Goal: Task Accomplishment & Management: Use online tool/utility

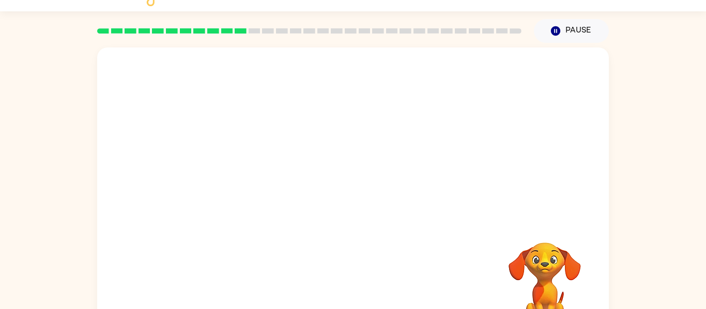
scroll to position [54, 0]
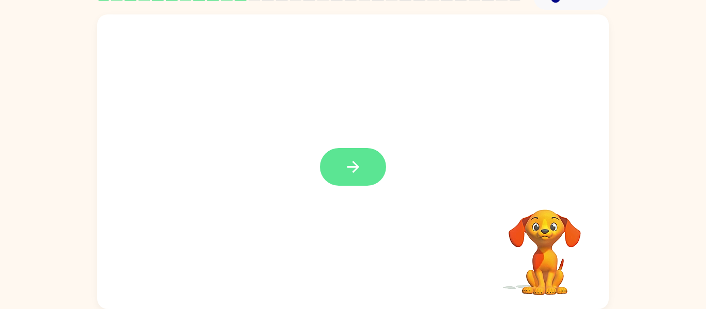
click at [365, 155] on button "button" at bounding box center [353, 167] width 66 height 38
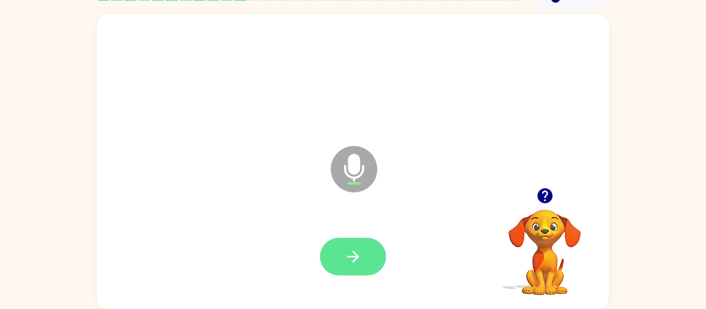
click at [353, 257] on icon "button" at bounding box center [353, 257] width 12 height 12
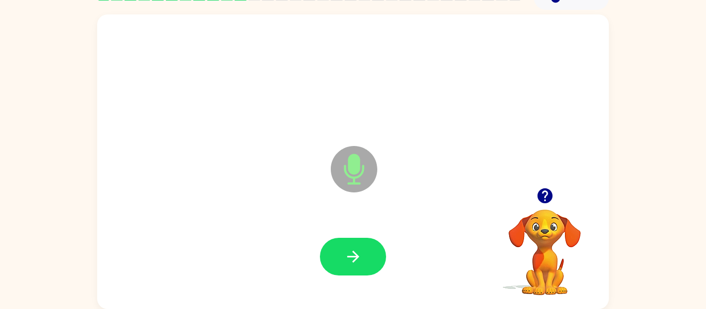
click at [542, 196] on icon "button" at bounding box center [544, 196] width 15 height 15
click at [350, 251] on icon "button" at bounding box center [353, 257] width 18 height 18
click at [360, 255] on icon "button" at bounding box center [353, 257] width 18 height 18
click at [544, 198] on icon "button" at bounding box center [545, 196] width 18 height 18
click at [362, 249] on button "button" at bounding box center [353, 257] width 66 height 38
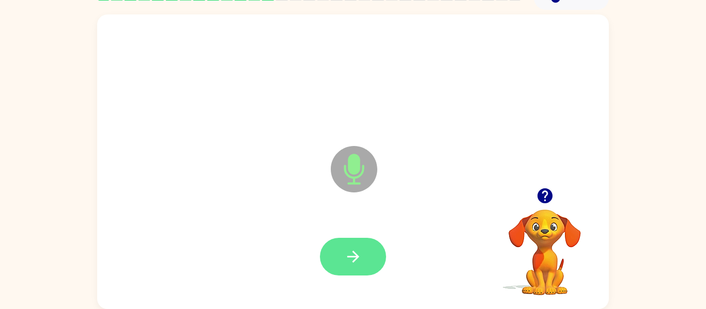
click at [361, 261] on icon "button" at bounding box center [353, 257] width 18 height 18
click at [363, 253] on button "button" at bounding box center [353, 257] width 66 height 38
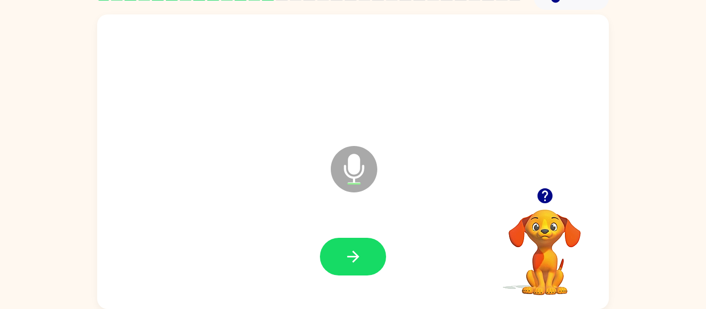
click at [546, 195] on icon "button" at bounding box center [545, 196] width 18 height 18
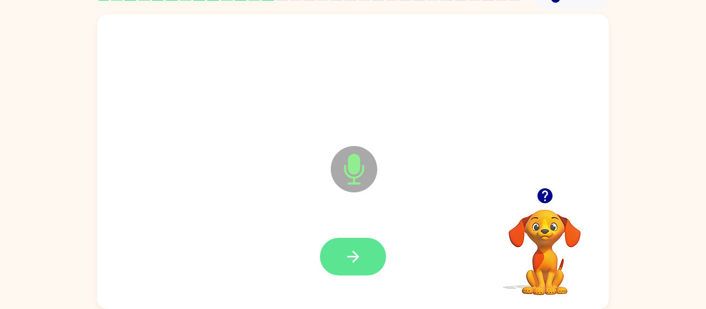
click at [366, 247] on button "button" at bounding box center [353, 257] width 66 height 38
click at [361, 258] on icon "button" at bounding box center [353, 257] width 18 height 18
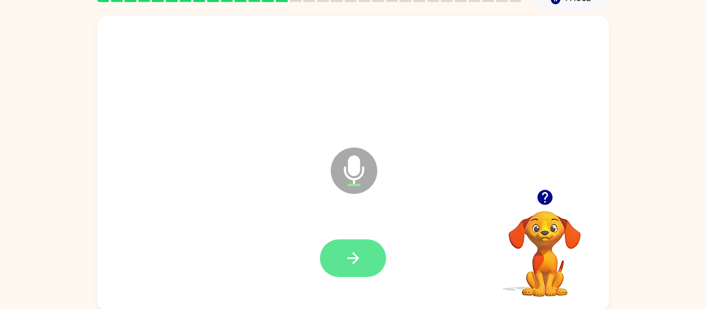
click at [372, 256] on button "button" at bounding box center [353, 259] width 66 height 38
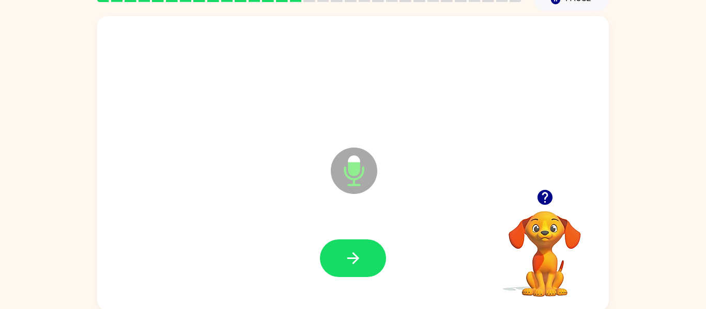
click at [544, 208] on button "button" at bounding box center [545, 197] width 26 height 26
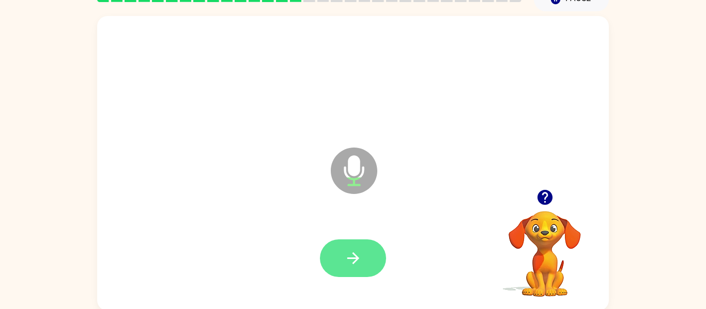
click at [376, 256] on button "button" at bounding box center [353, 259] width 66 height 38
click at [364, 254] on button "button" at bounding box center [353, 259] width 66 height 38
click at [355, 253] on icon "button" at bounding box center [353, 258] width 18 height 18
click at [359, 257] on icon "button" at bounding box center [353, 258] width 18 height 18
click at [348, 265] on icon "button" at bounding box center [353, 258] width 18 height 18
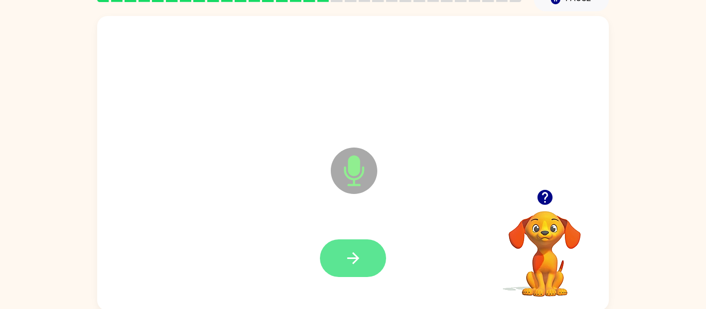
click at [358, 262] on icon "button" at bounding box center [353, 258] width 18 height 18
click at [358, 254] on icon "button" at bounding box center [353, 258] width 18 height 18
click at [361, 255] on icon "button" at bounding box center [353, 258] width 18 height 18
click at [353, 258] on icon "button" at bounding box center [353, 259] width 12 height 12
click at [364, 257] on button "button" at bounding box center [353, 259] width 66 height 38
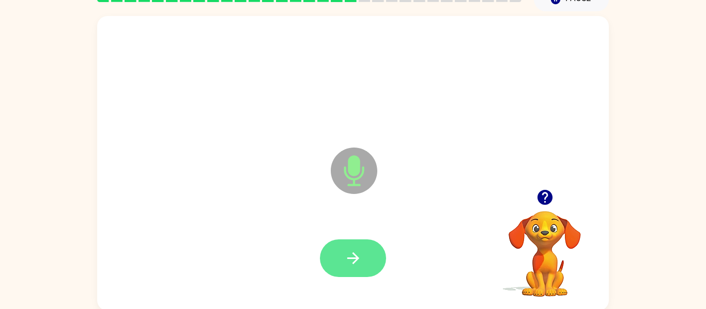
click at [360, 256] on icon "button" at bounding box center [353, 258] width 18 height 18
click at [360, 259] on icon "button" at bounding box center [353, 258] width 18 height 18
click at [336, 261] on button "button" at bounding box center [353, 259] width 66 height 38
click at [354, 250] on icon "button" at bounding box center [353, 258] width 18 height 18
click at [357, 255] on icon "button" at bounding box center [353, 258] width 18 height 18
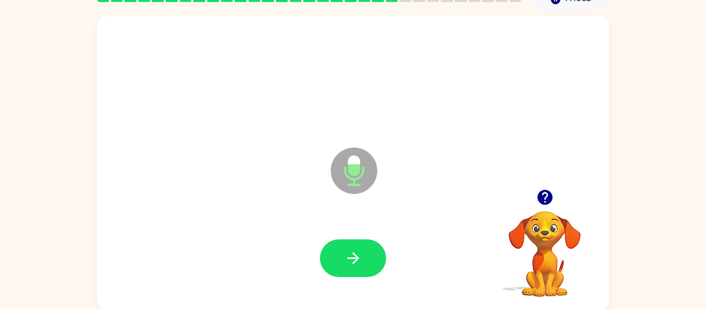
click at [548, 196] on icon "button" at bounding box center [544, 197] width 15 height 15
click at [366, 254] on button "button" at bounding box center [353, 259] width 66 height 38
click at [361, 259] on icon "button" at bounding box center [353, 258] width 18 height 18
click at [357, 263] on icon "button" at bounding box center [353, 258] width 18 height 18
click at [360, 265] on icon "button" at bounding box center [353, 258] width 18 height 18
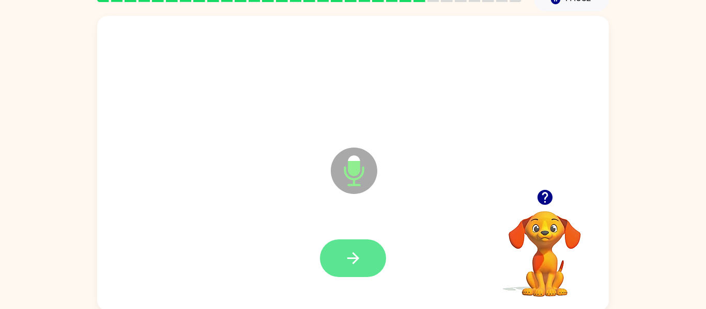
click at [361, 250] on icon "button" at bounding box center [353, 258] width 18 height 18
click at [361, 256] on icon "button" at bounding box center [353, 258] width 18 height 18
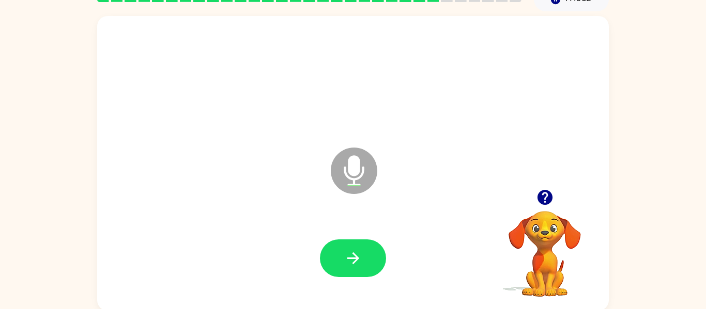
click at [552, 206] on icon "button" at bounding box center [545, 198] width 18 height 18
click at [538, 189] on icon "button" at bounding box center [545, 198] width 18 height 18
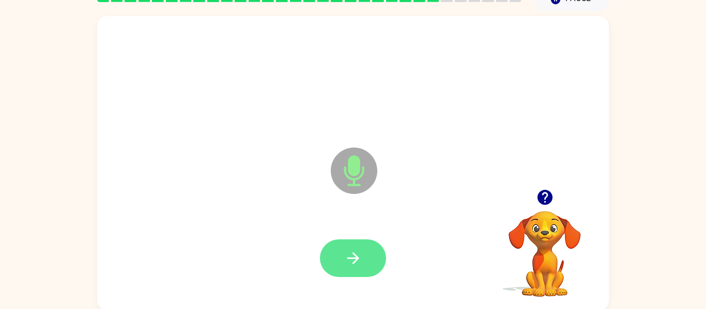
click at [362, 248] on button "button" at bounding box center [353, 259] width 66 height 38
click at [369, 266] on button "button" at bounding box center [353, 259] width 66 height 38
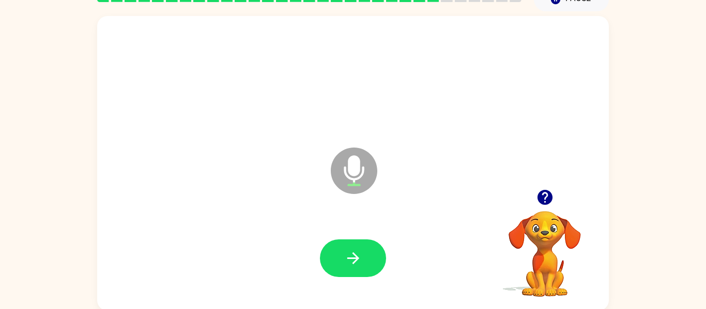
click at [544, 200] on icon "button" at bounding box center [544, 197] width 15 height 15
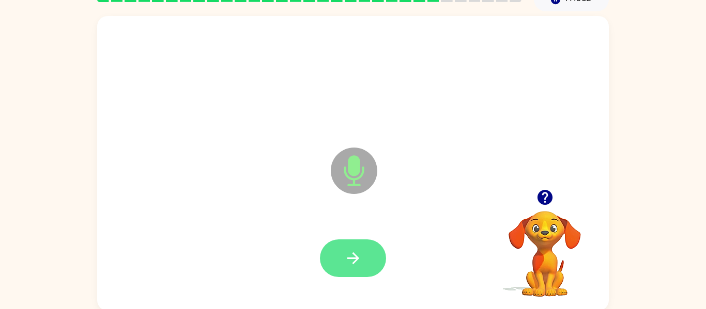
click at [363, 254] on button "button" at bounding box center [353, 259] width 66 height 38
click at [362, 261] on icon "button" at bounding box center [353, 258] width 18 height 18
click at [351, 261] on icon "button" at bounding box center [353, 258] width 18 height 18
click at [361, 267] on icon "button" at bounding box center [353, 258] width 18 height 18
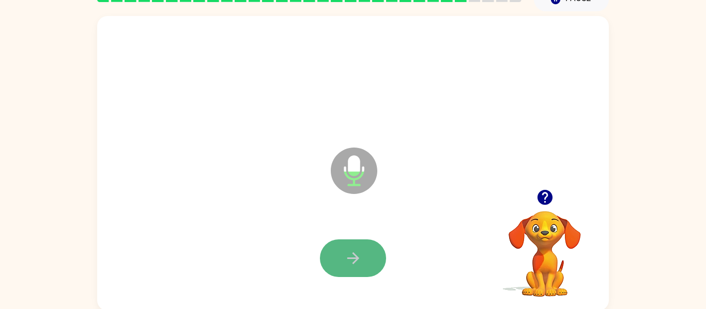
click at [363, 261] on button "button" at bounding box center [353, 259] width 66 height 38
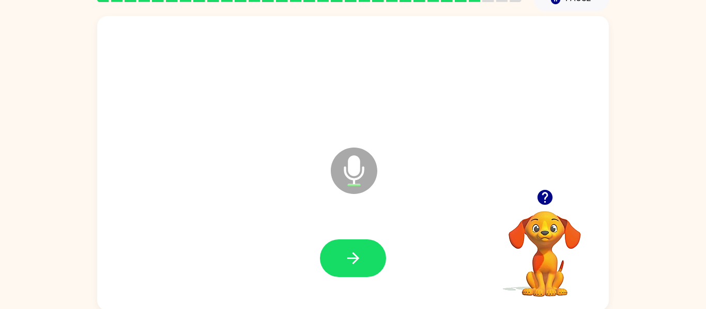
click at [544, 198] on icon "button" at bounding box center [544, 197] width 15 height 15
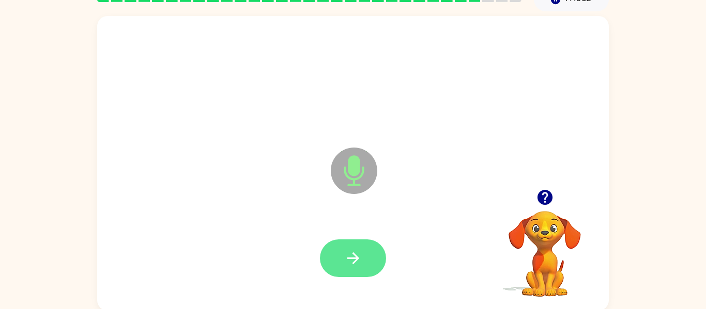
click at [357, 252] on icon "button" at bounding box center [353, 258] width 18 height 18
click at [354, 254] on icon "button" at bounding box center [353, 259] width 12 height 12
click at [360, 255] on icon "button" at bounding box center [353, 258] width 18 height 18
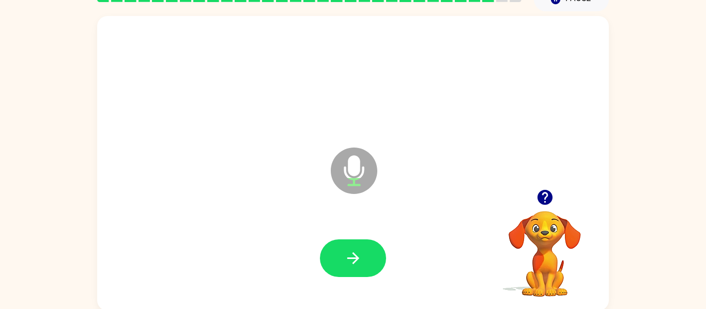
click at [543, 199] on icon "button" at bounding box center [544, 197] width 15 height 15
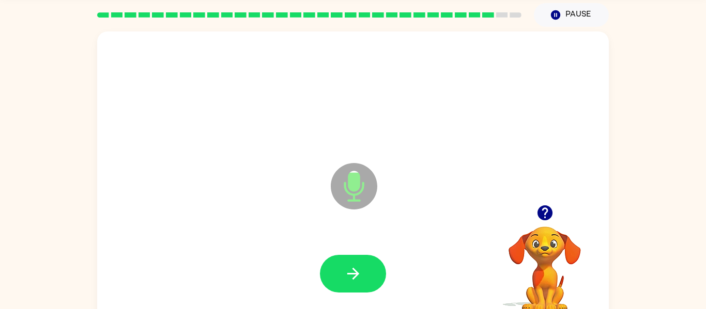
scroll to position [34, 0]
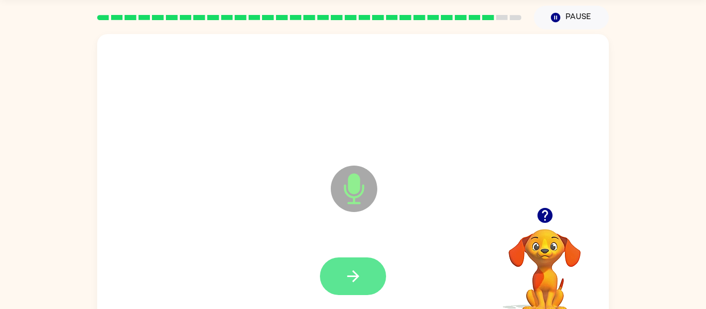
click at [357, 268] on icon "button" at bounding box center [353, 277] width 18 height 18
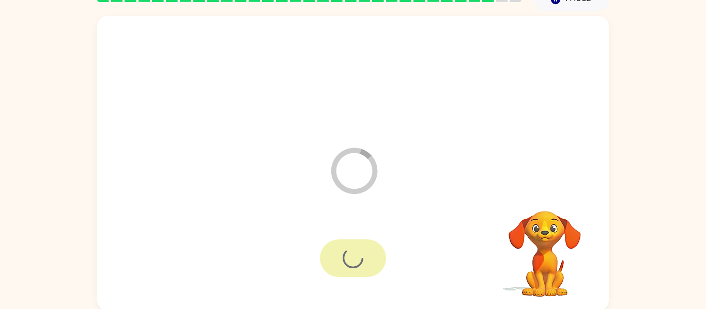
scroll to position [52, 0]
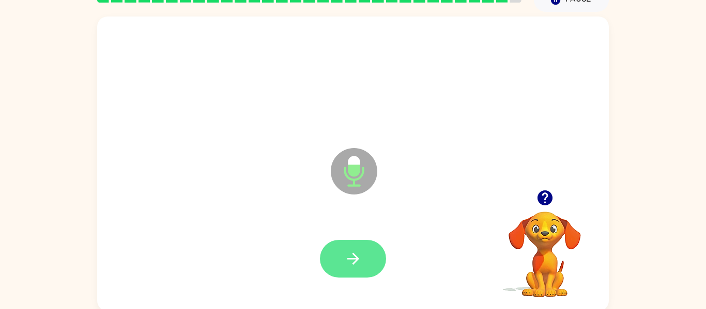
click at [359, 259] on icon "button" at bounding box center [353, 259] width 18 height 18
click at [359, 256] on icon "button" at bounding box center [353, 259] width 18 height 18
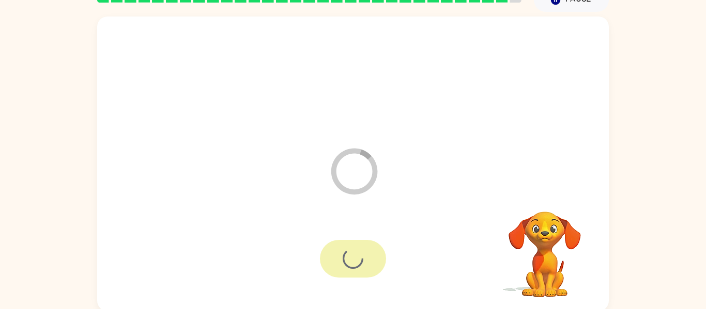
scroll to position [35, 0]
